Goal: Task Accomplishment & Management: Complete application form

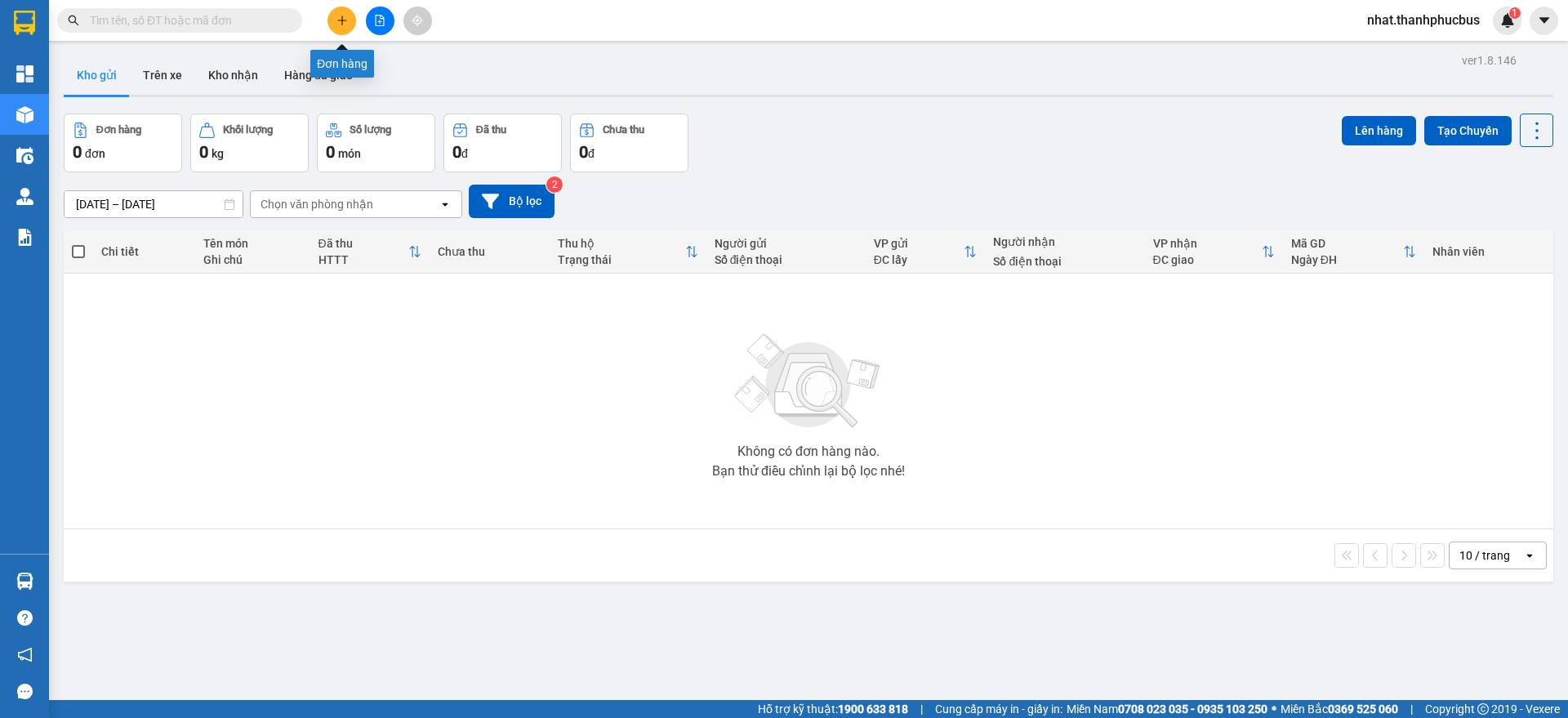
click at [346, 20] on icon "plus" at bounding box center [342, 20] width 9 height 1
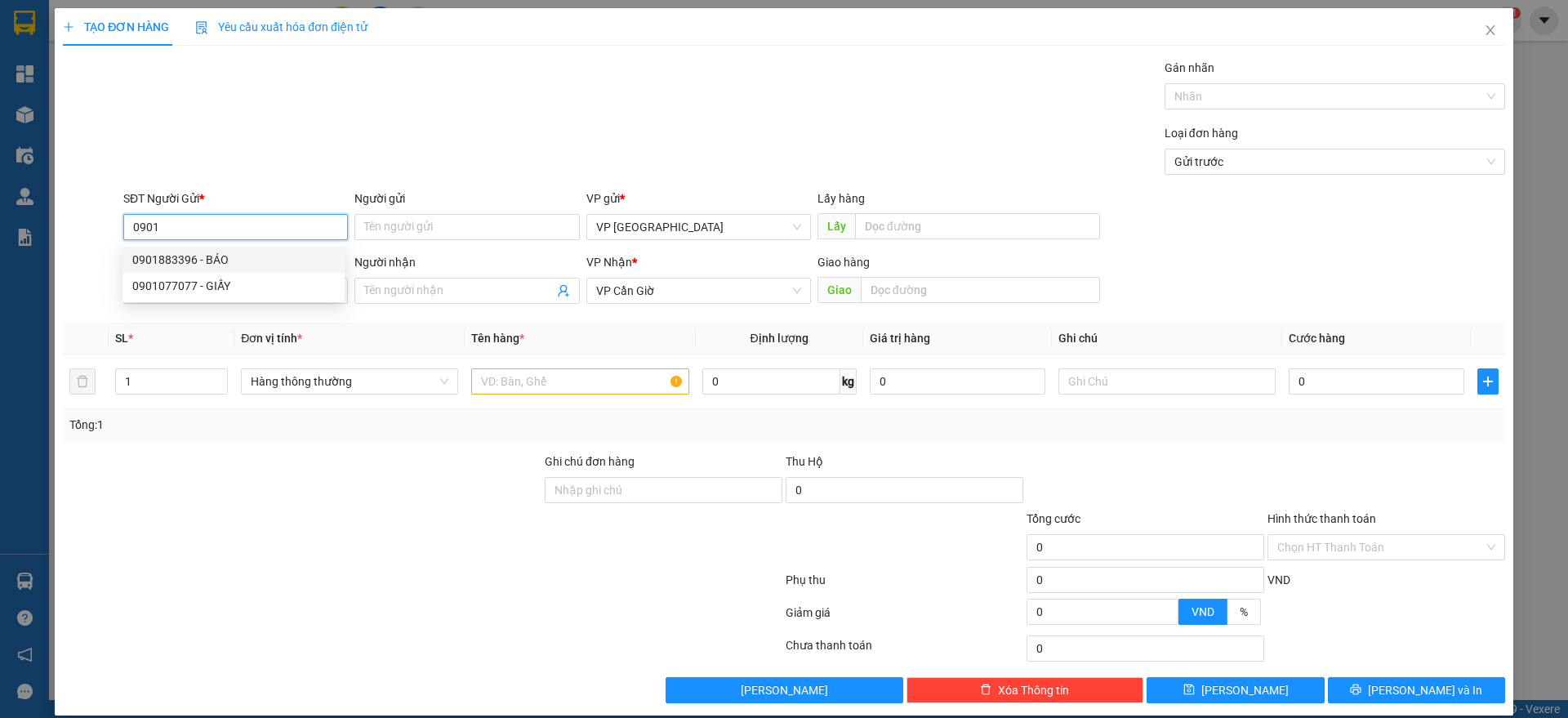
click at [194, 257] on div "0901883396 - BÁO" at bounding box center [234, 260] width 203 height 18
type input "0901883396"
type input "BÁO"
type input "0901883396"
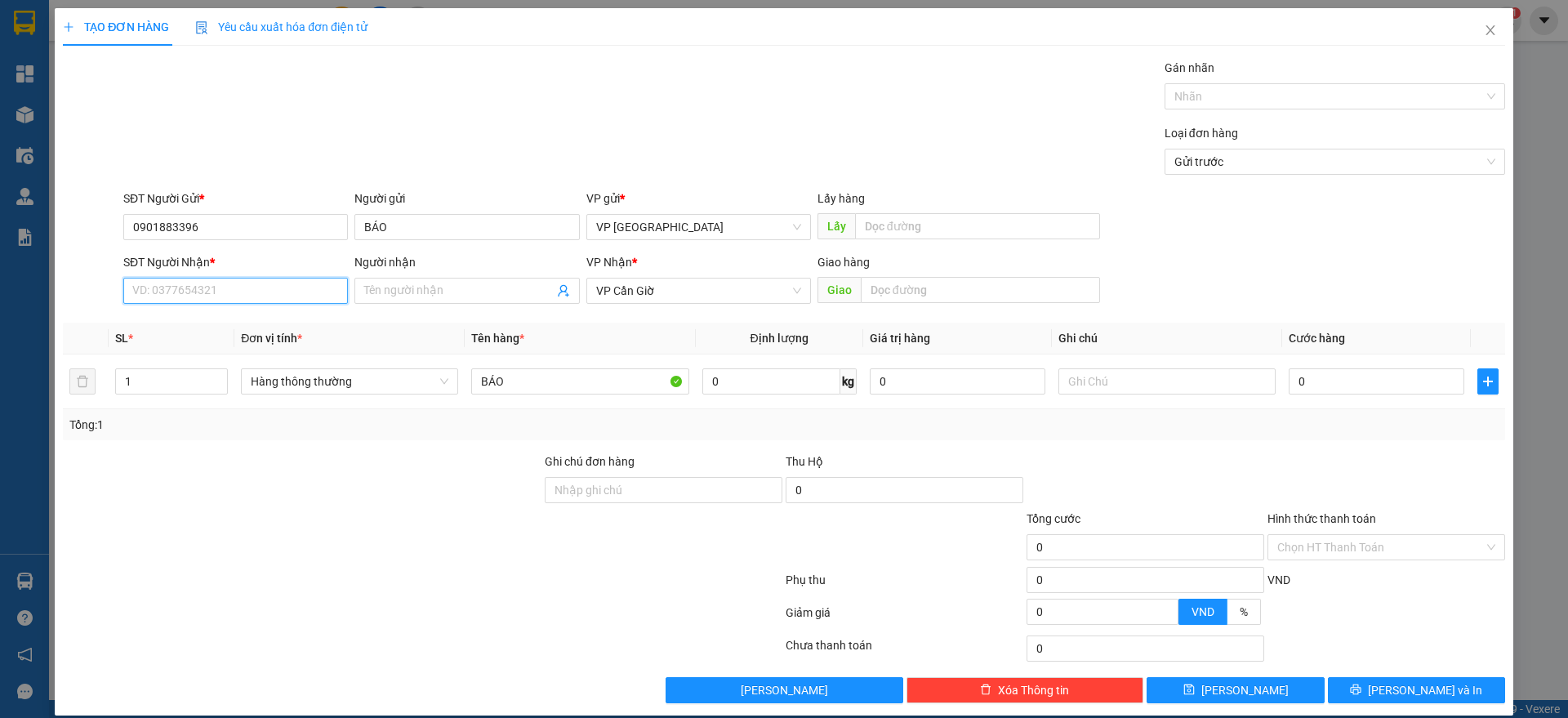
click at [199, 292] on input "SĐT Người Nhận *" at bounding box center [235, 291] width 225 height 26
click at [193, 325] on div "0901883399 - TÀI XẾ TRUNG CHUYỂN" at bounding box center [234, 323] width 203 height 18
type input "0901883399"
type input "TÀI XẾ TRUNG CHUYỂN"
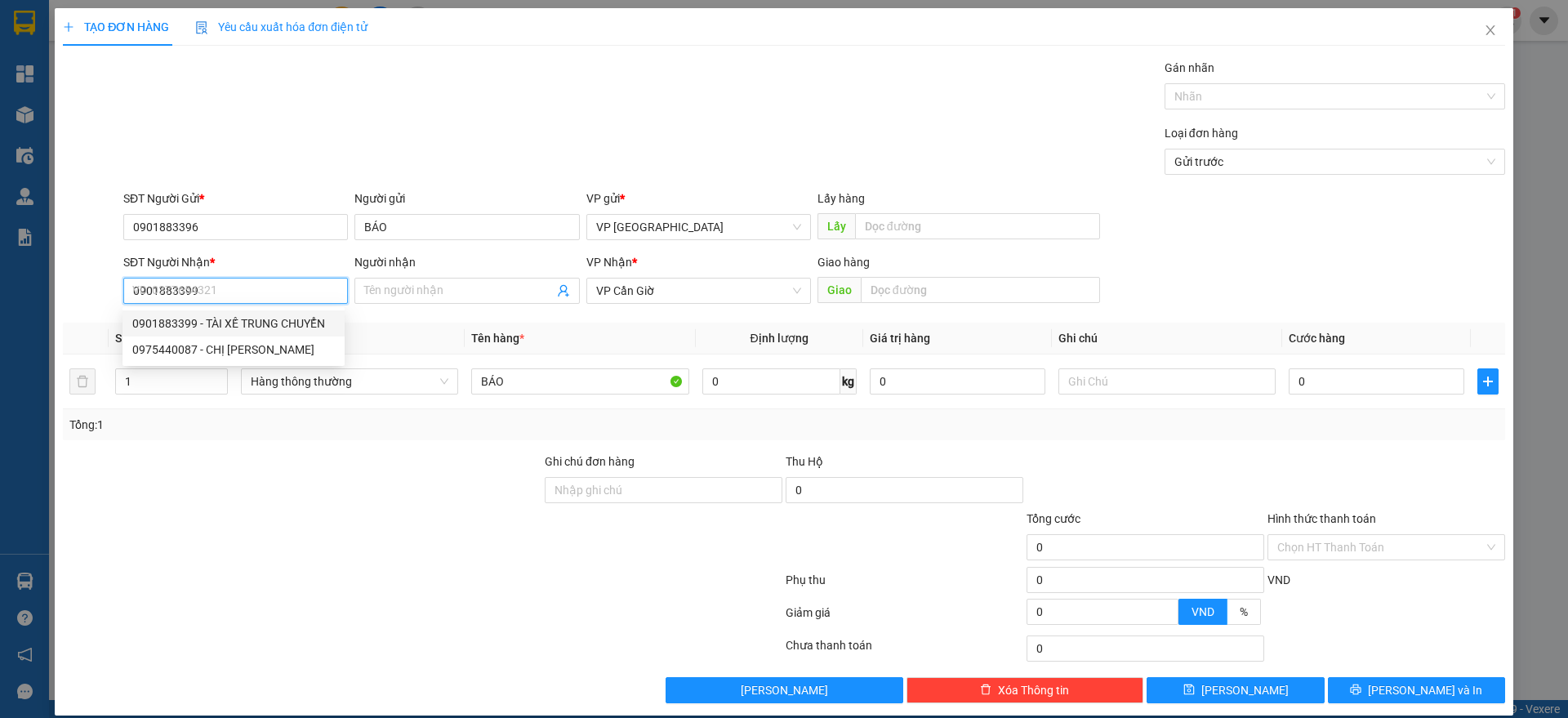
type input "CÔNG AN HUYỆN"
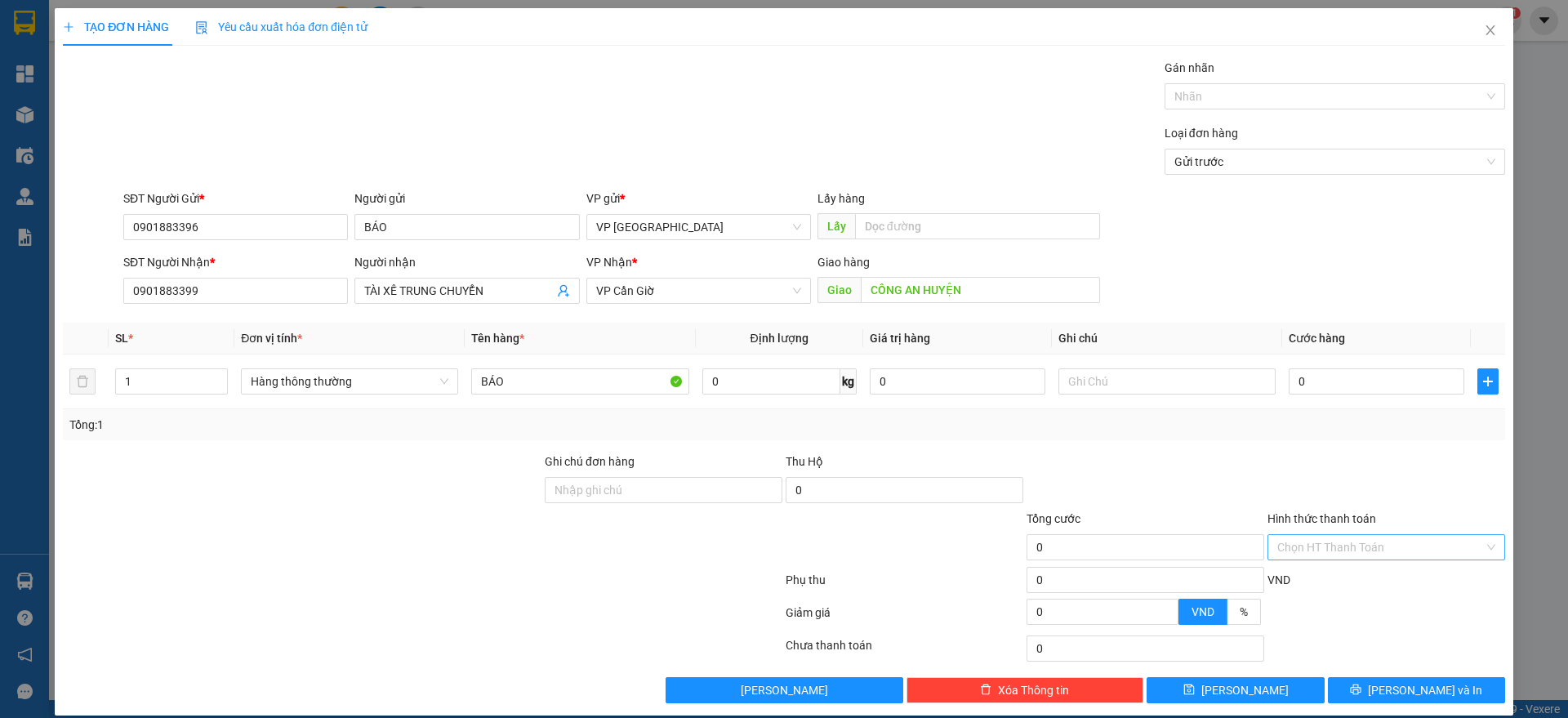
click at [1277, 549] on input "Hình thức thanh toán" at bounding box center [1380, 547] width 207 height 25
click at [1294, 600] on div "Miễn phí" at bounding box center [1373, 606] width 216 height 18
click at [1411, 688] on span "[PERSON_NAME] và In" at bounding box center [1425, 690] width 114 height 18
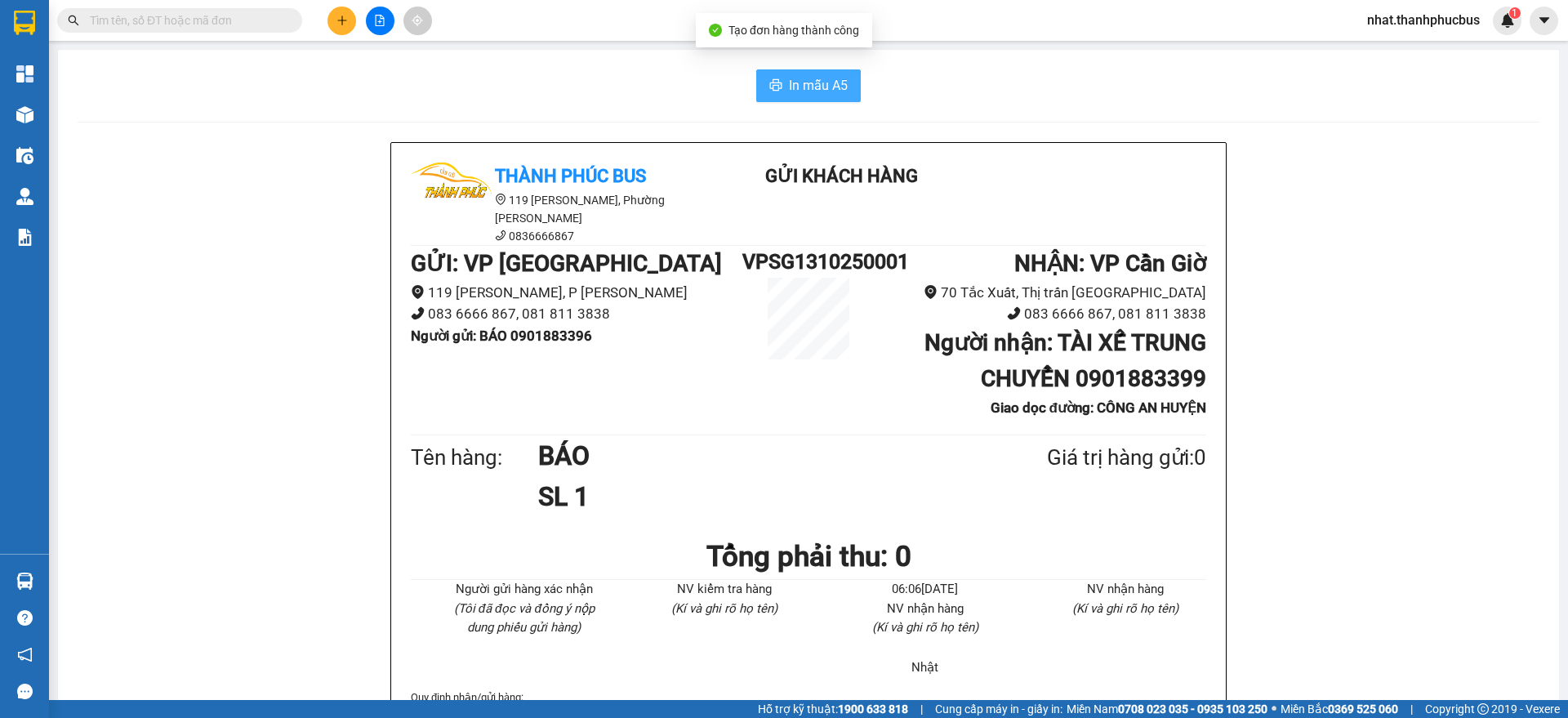
click at [812, 83] on span "In mẫu A5" at bounding box center [818, 85] width 59 height 20
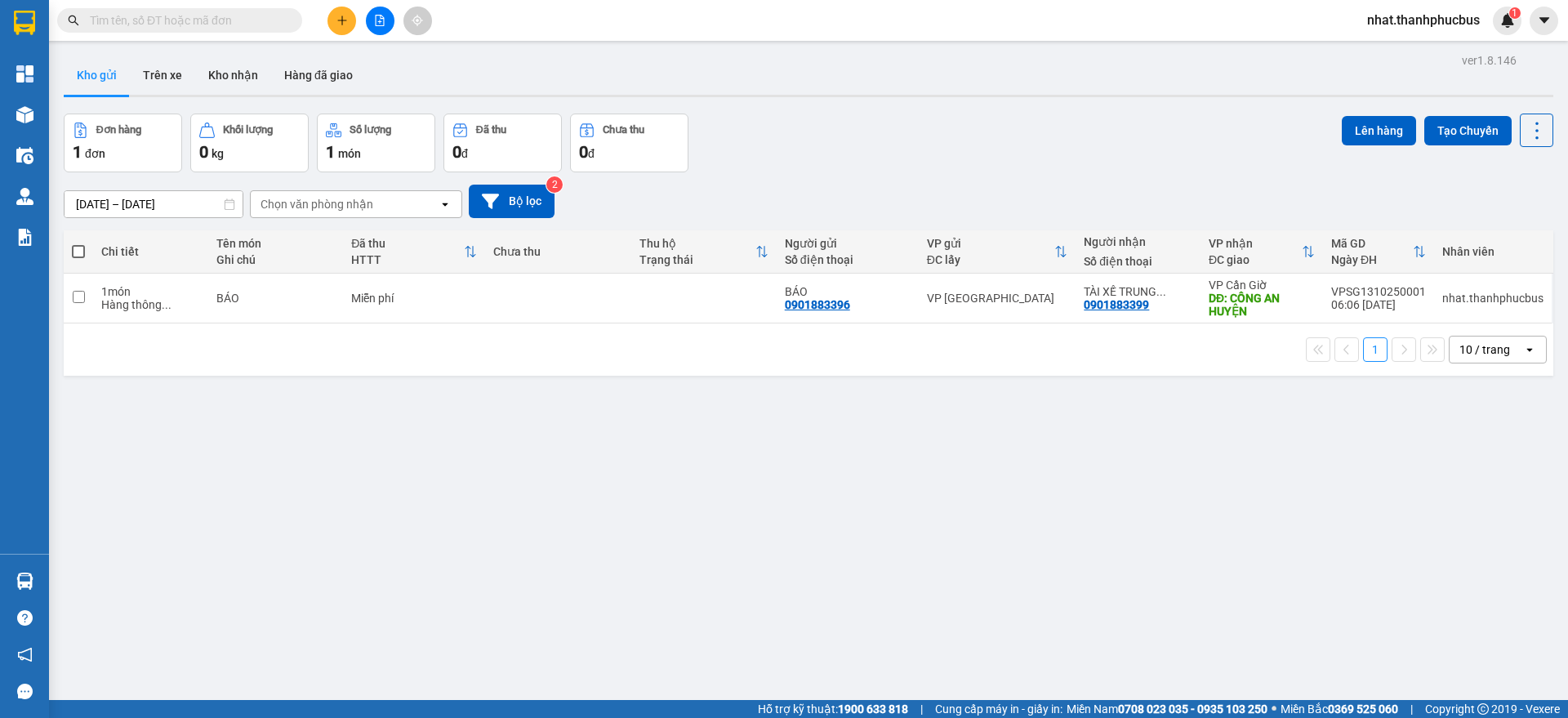
click at [1460, 349] on div "10 / trang" at bounding box center [1485, 350] width 51 height 16
click at [1461, 525] on span "100 / trang" at bounding box center [1476, 531] width 59 height 16
click at [847, 517] on div "ver 1.8.146 Kho gửi Trên xe Kho nhận Hàng đã giao Đơn hàng 1 đơn Khối lượng 0 k…" at bounding box center [808, 408] width 1503 height 718
